Goal: Find specific page/section: Find specific page/section

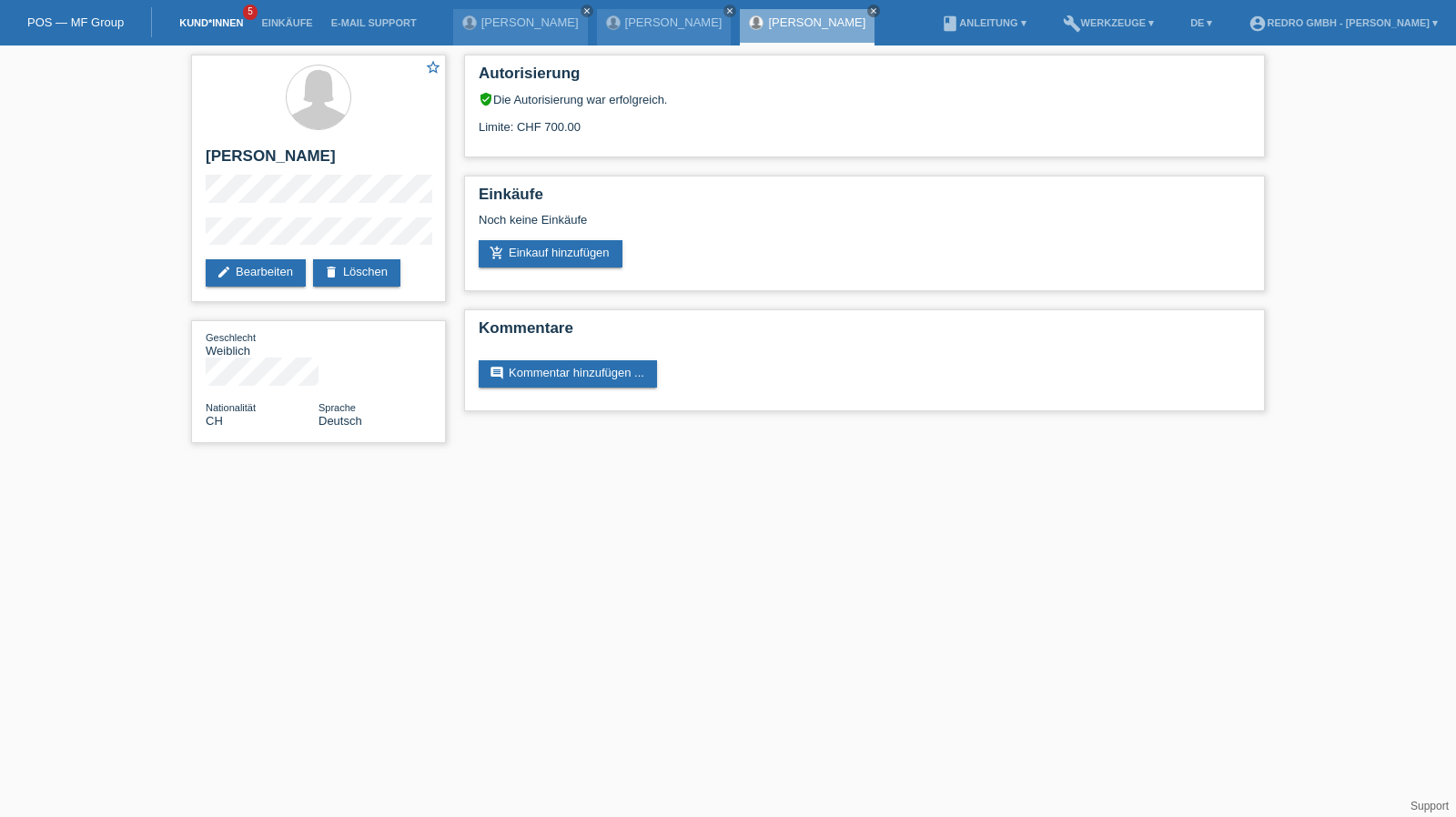
click at [201, 24] on link "Kund*innen" at bounding box center [211, 22] width 82 height 11
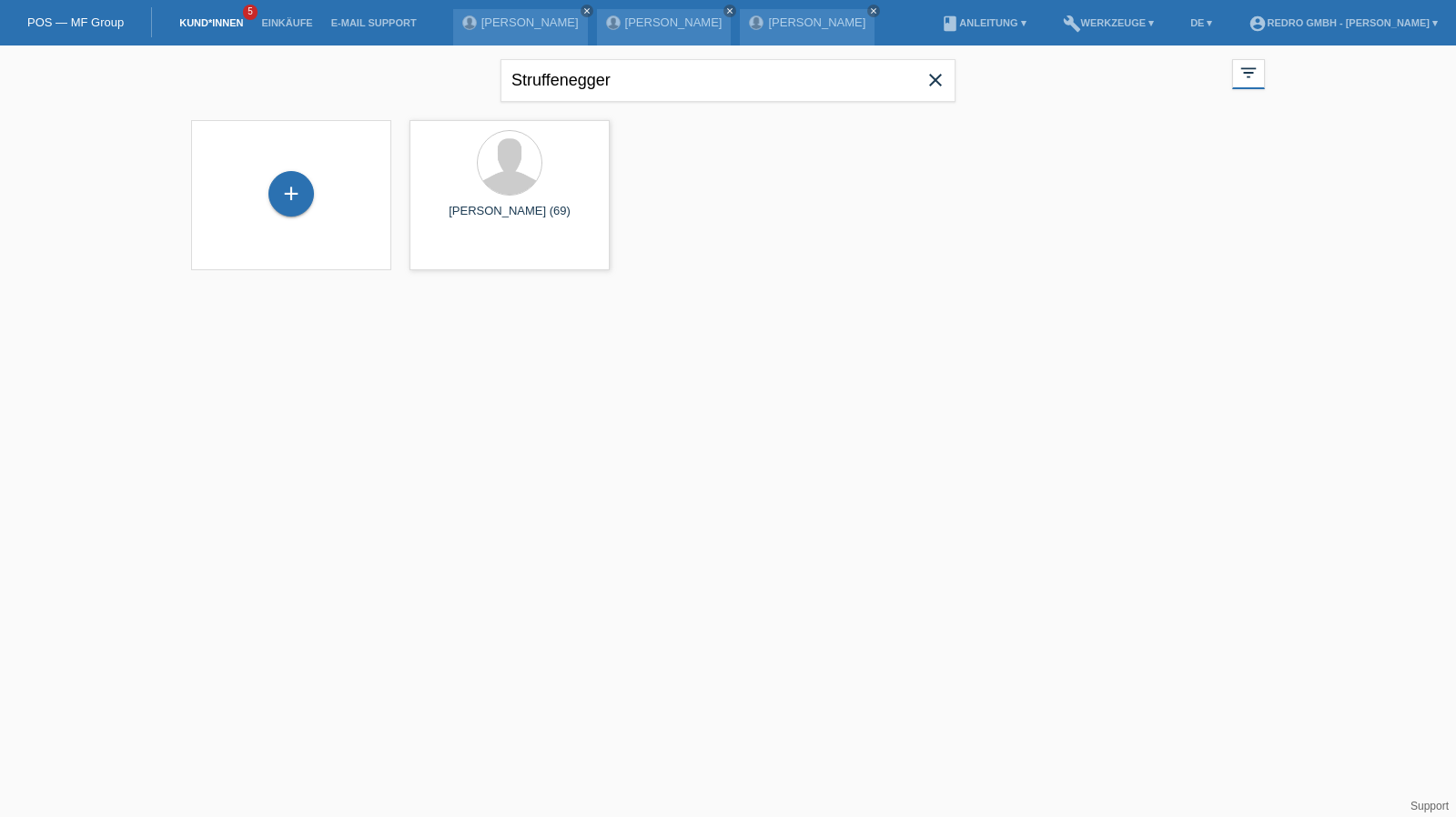
click at [230, 27] on link "Kund*innen" at bounding box center [211, 22] width 82 height 11
click at [599, 56] on div "Struffenegger close" at bounding box center [728, 78] width 455 height 65
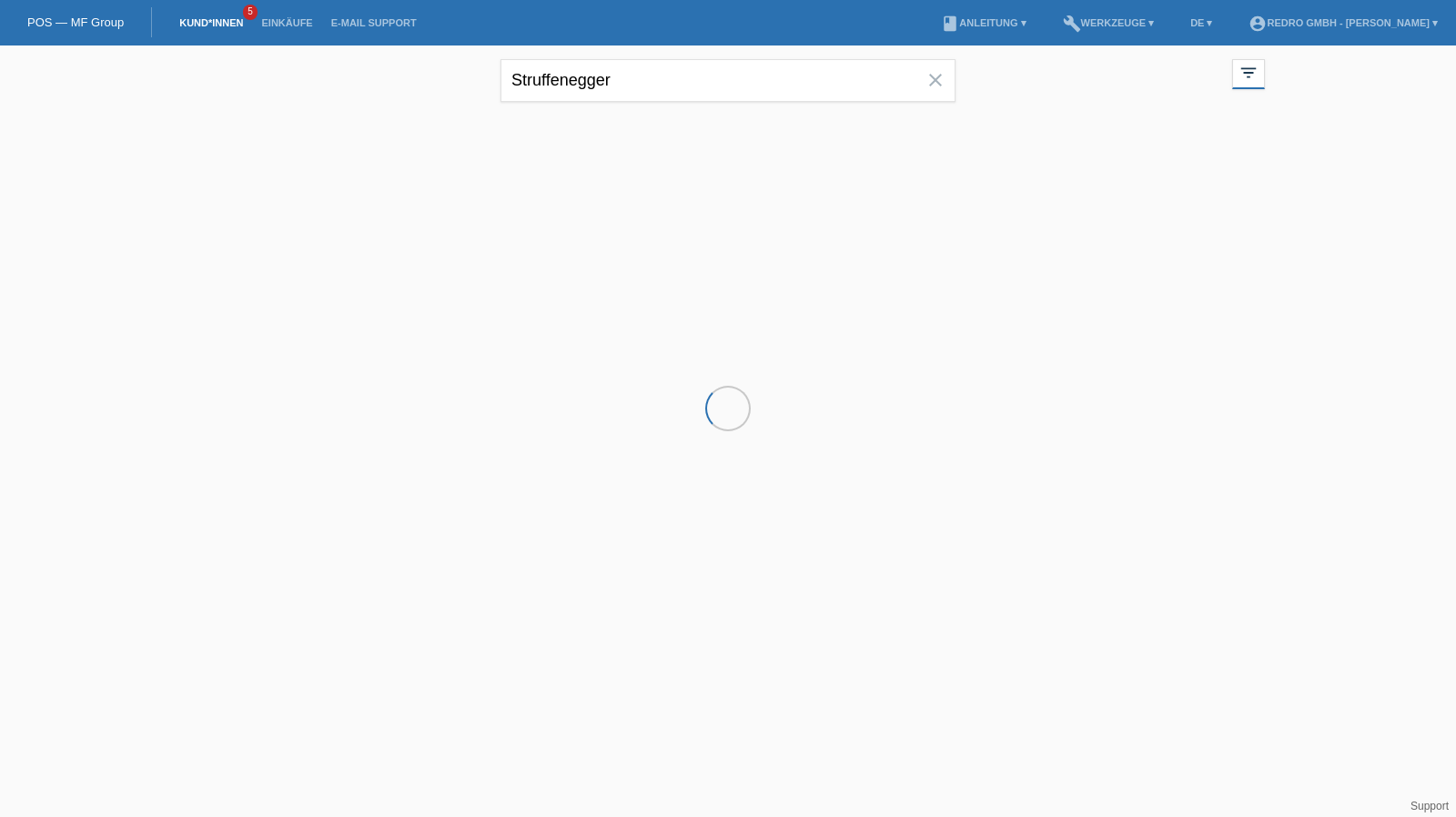
click at [577, 70] on input "Struffenegger" at bounding box center [728, 81] width 455 height 43
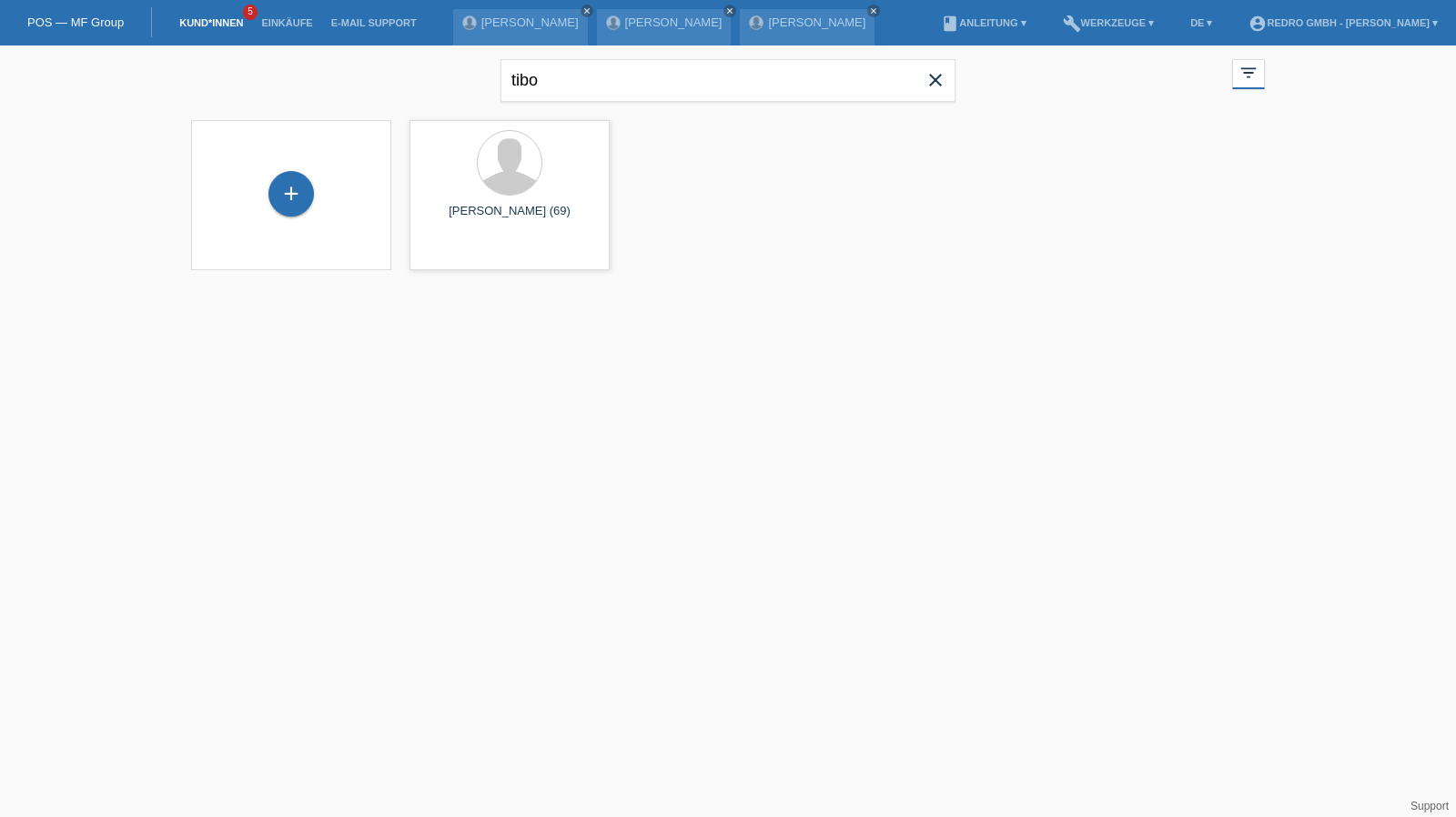
type input "tibo"
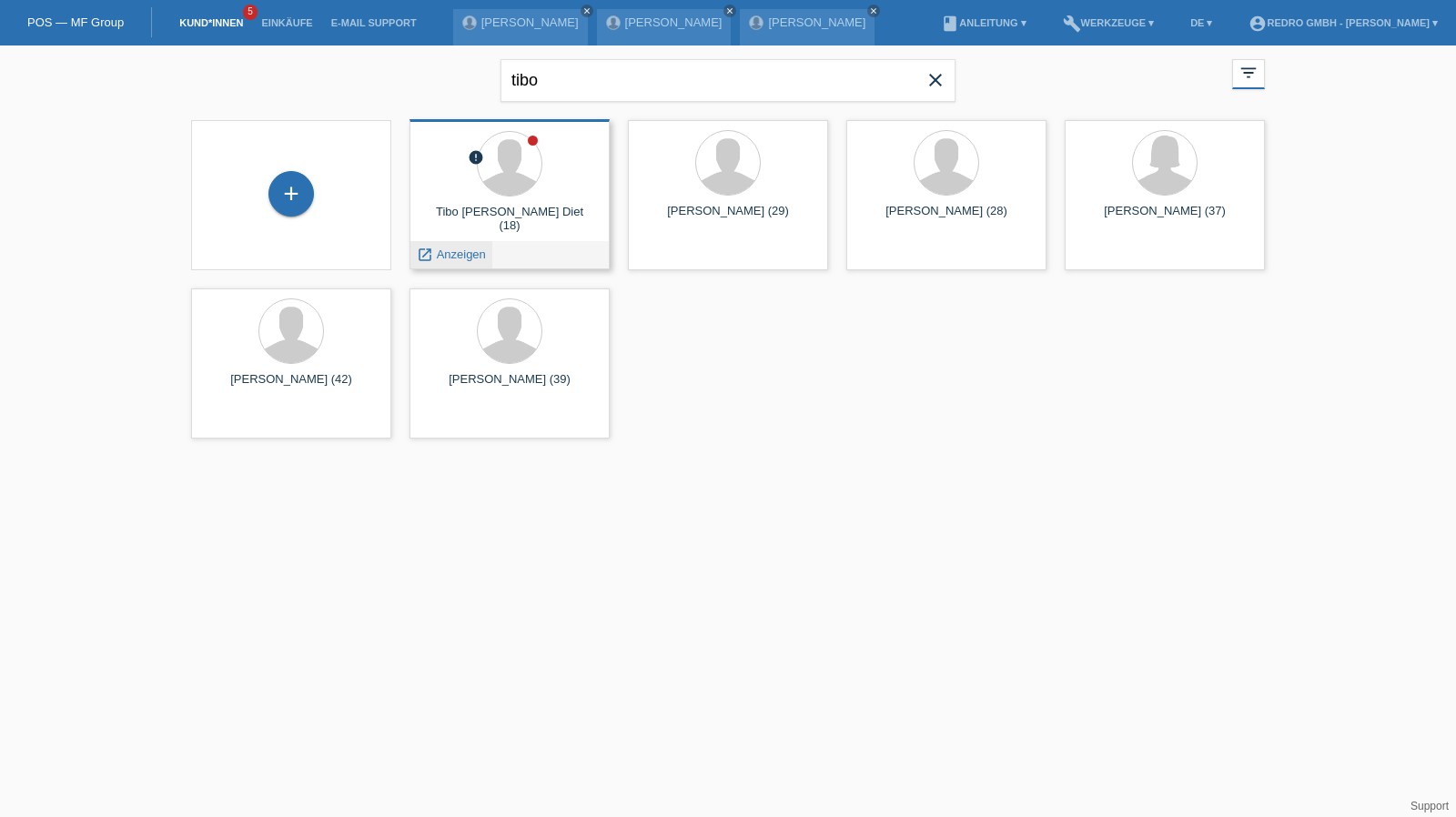
click at [450, 255] on span "Anzeigen" at bounding box center [461, 255] width 50 height 14
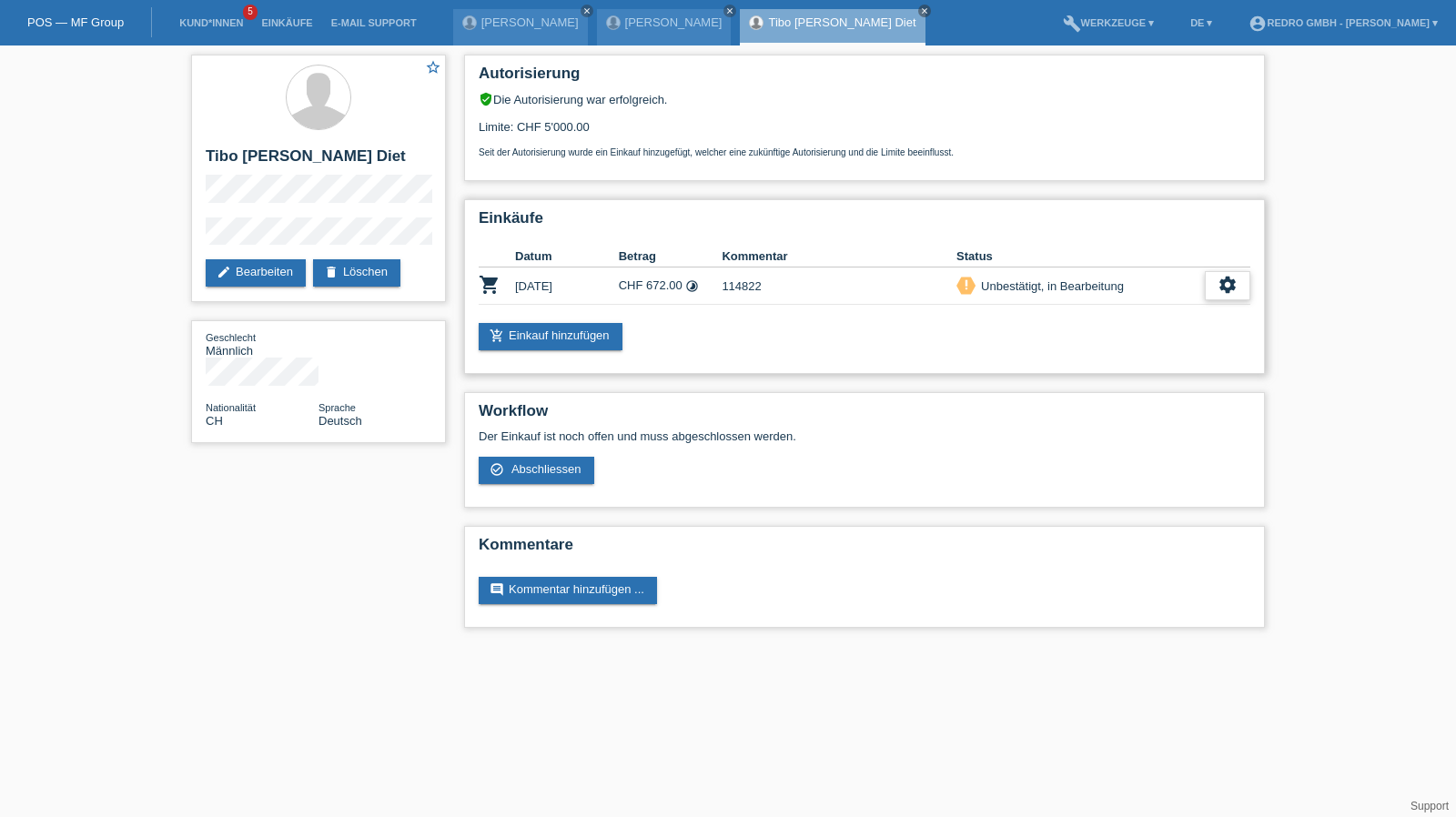
click at [1220, 289] on icon "settings" at bounding box center [1228, 285] width 20 height 20
click at [1114, 312] on div "fullscreen Anzeigen" at bounding box center [1135, 315] width 230 height 27
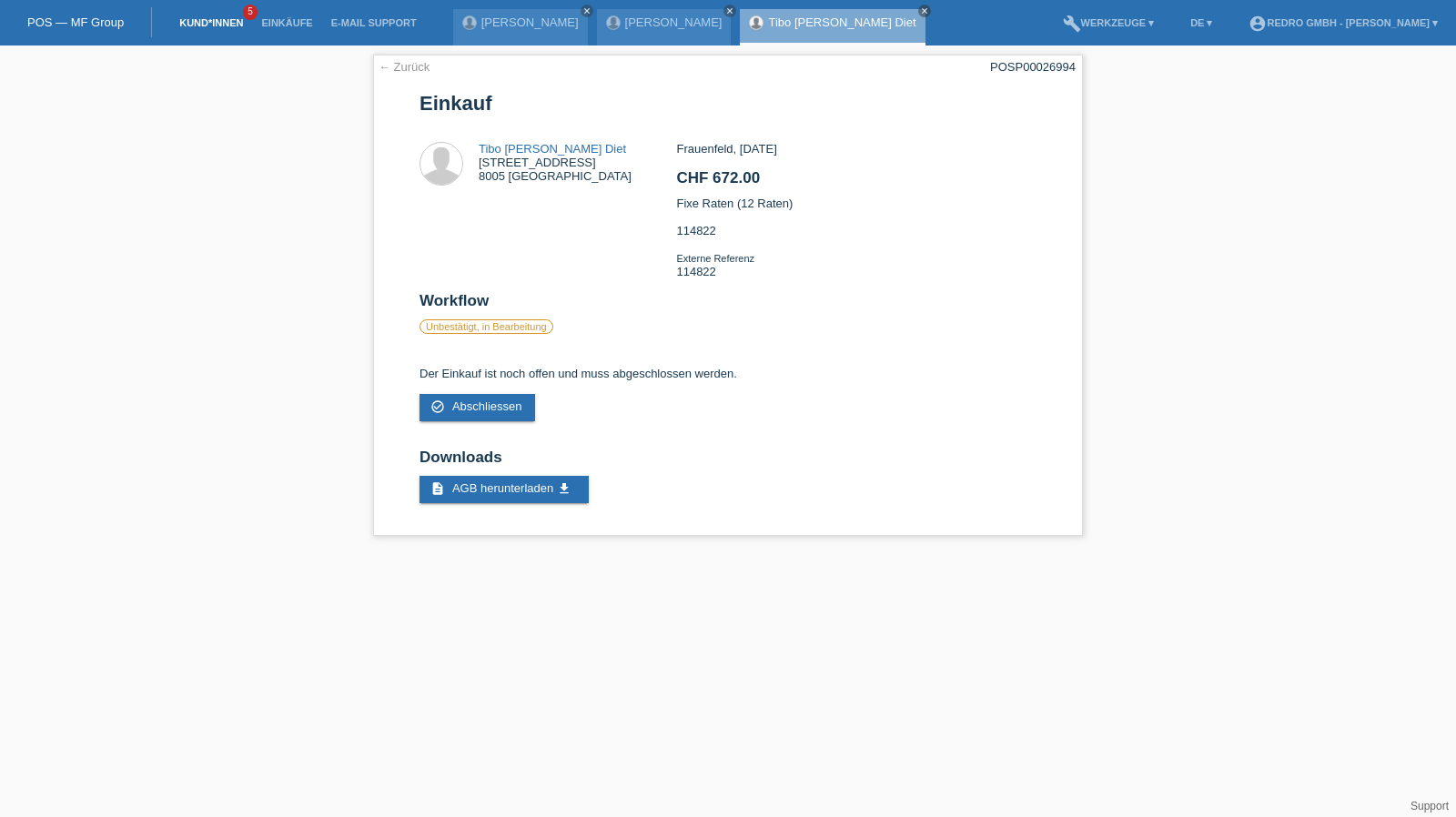
click at [209, 28] on link "Kund*innen" at bounding box center [211, 22] width 82 height 11
